Goal: Information Seeking & Learning: Learn about a topic

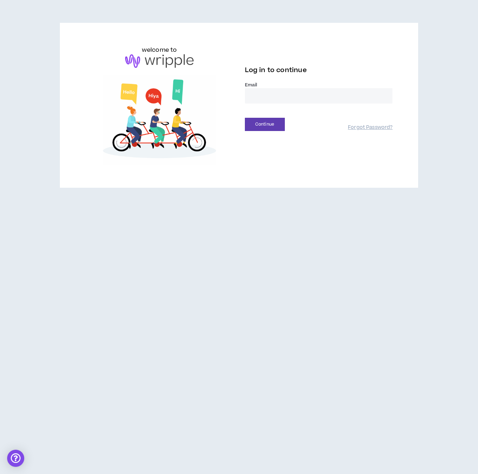
click at [273, 98] on input "email" at bounding box center [319, 95] width 148 height 15
type input "**********"
click at [272, 126] on button "Continue" at bounding box center [265, 124] width 40 height 13
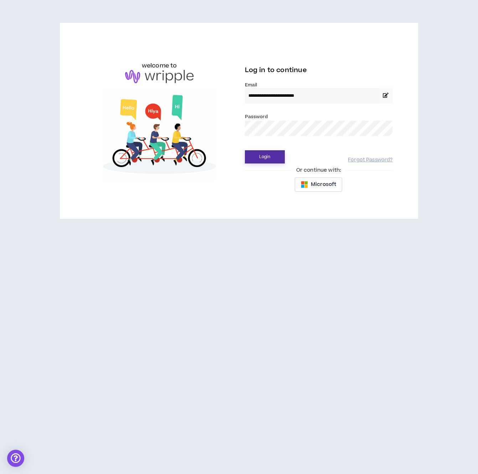
click at [263, 153] on button "Login" at bounding box center [265, 156] width 40 height 13
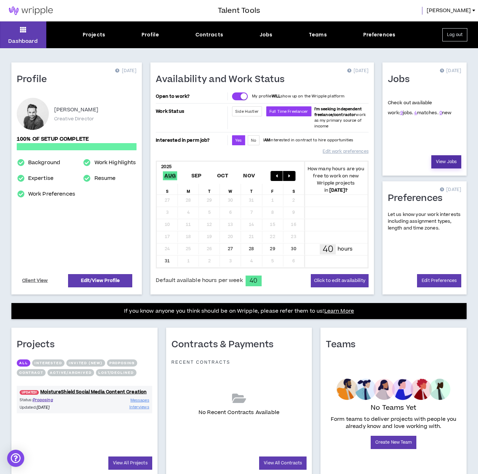
click at [447, 160] on link "View Jobs" at bounding box center [447, 161] width 30 height 13
click at [450, 155] on link "View Jobs" at bounding box center [447, 161] width 30 height 13
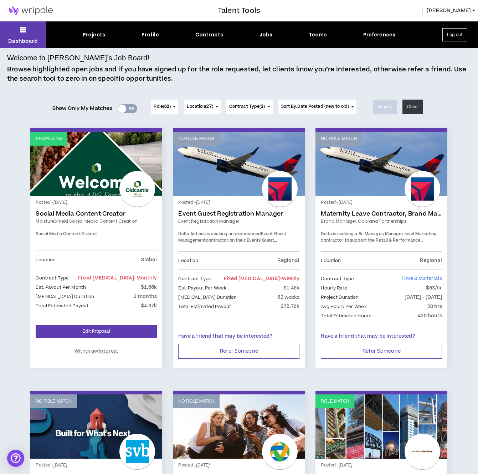
click at [99, 137] on link "Proposing" at bounding box center [96, 164] width 132 height 64
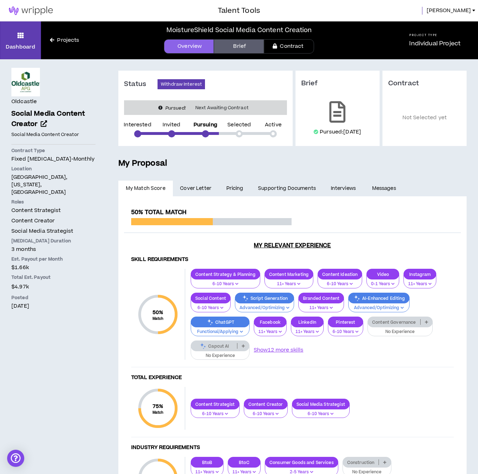
click at [33, 83] on div at bounding box center [25, 82] width 29 height 29
click at [36, 116] on span "Social Media Content Creator" at bounding box center [48, 119] width 74 height 20
